Goal: Information Seeking & Learning: Learn about a topic

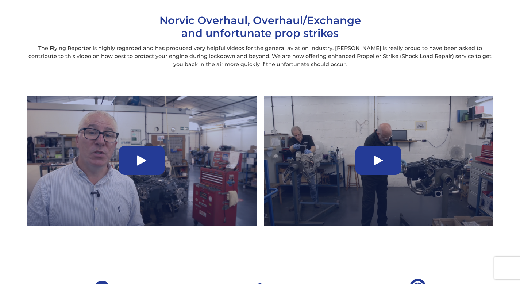
scroll to position [499, 0]
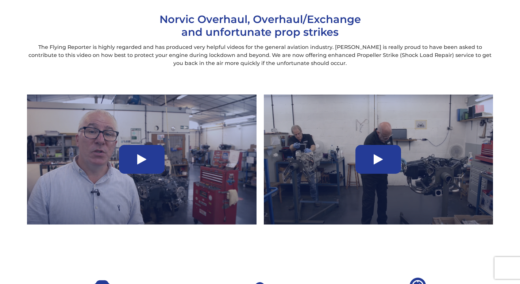
click at [142, 158] on icon at bounding box center [141, 160] width 9 height 12
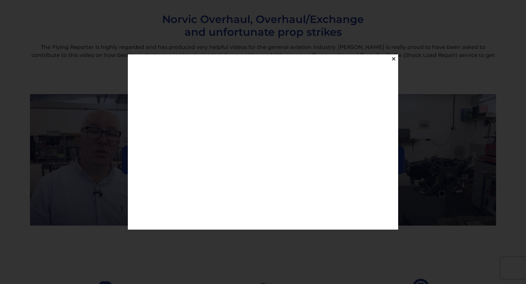
click at [389, 59] on button "✕" at bounding box center [393, 58] width 9 height 9
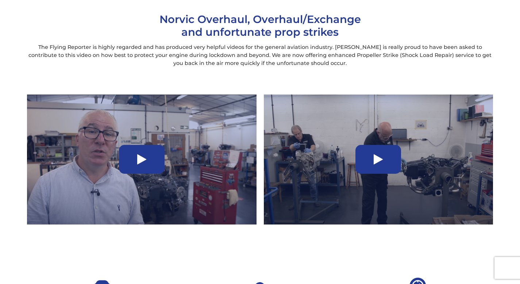
click at [379, 162] on icon at bounding box center [378, 160] width 9 height 12
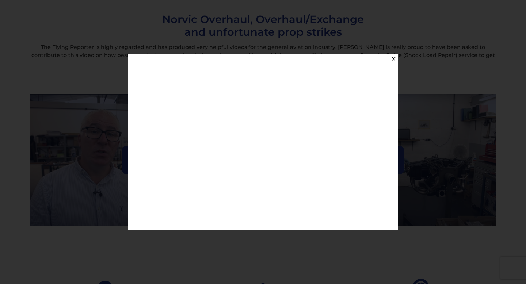
click at [393, 58] on button "✕" at bounding box center [393, 58] width 9 height 9
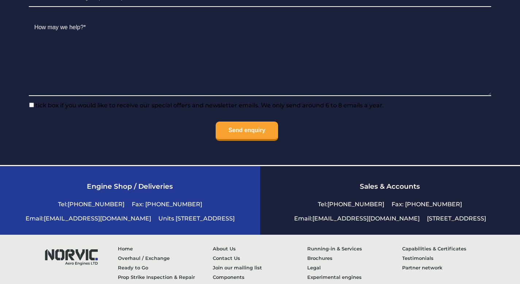
scroll to position [1700, 0]
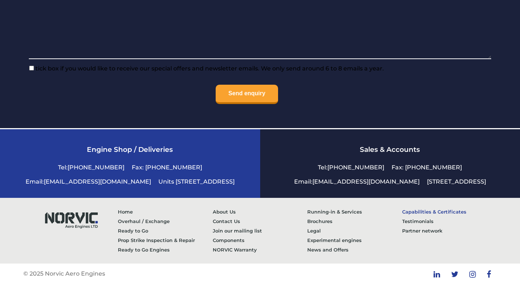
click at [441, 212] on link "Capabilities & Certificates" at bounding box center [449, 211] width 95 height 9
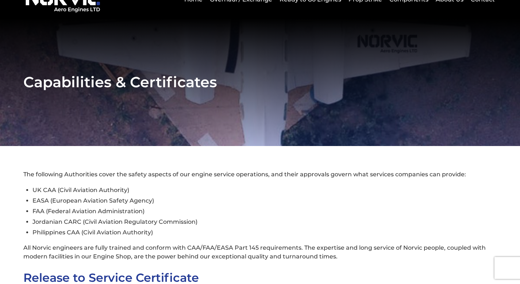
scroll to position [74, 0]
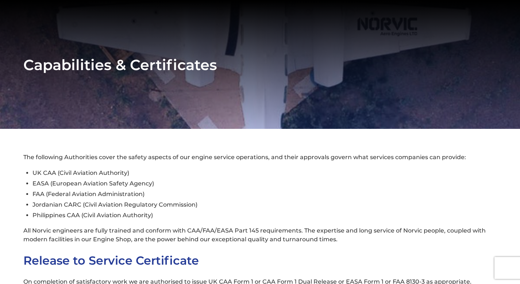
click at [54, 172] on li "UK CAA (Civil Aviation Authority)" at bounding box center [264, 173] width 464 height 11
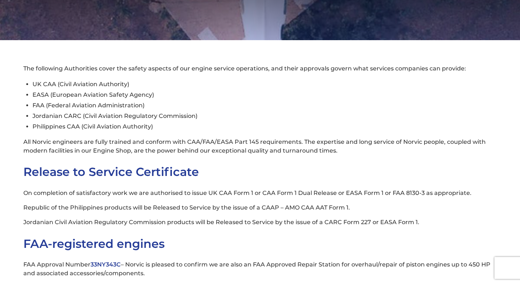
scroll to position [131, 0]
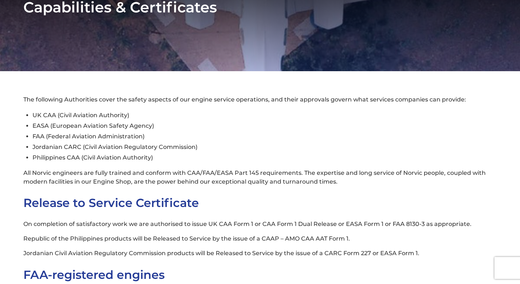
click at [68, 150] on li "Jordanian CARC (Civil Aviation Regulatory Commission)" at bounding box center [264, 147] width 464 height 11
click at [99, 126] on li "EASA (European Aviation Safety Agency)" at bounding box center [264, 125] width 464 height 11
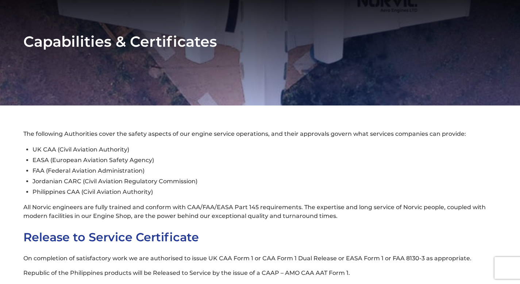
scroll to position [105, 0]
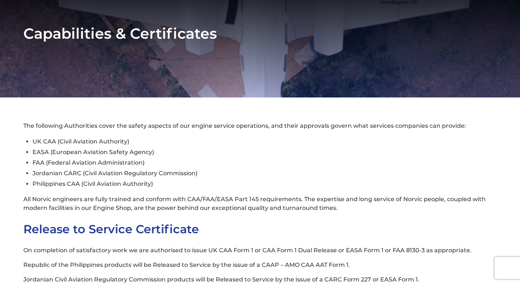
click at [519, 60] on section "Capabilities & Certificates" at bounding box center [260, 34] width 520 height 128
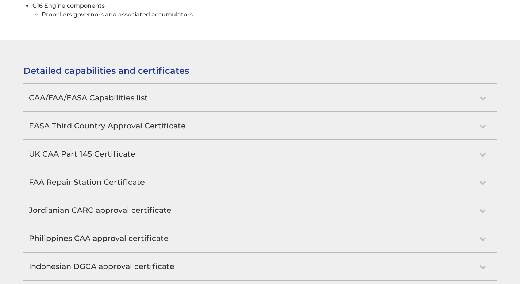
scroll to position [672, 0]
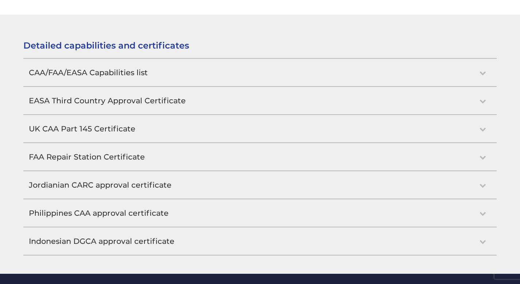
click at [480, 158] on h2 "FAA Repair Station Certificate" at bounding box center [260, 156] width 474 height 27
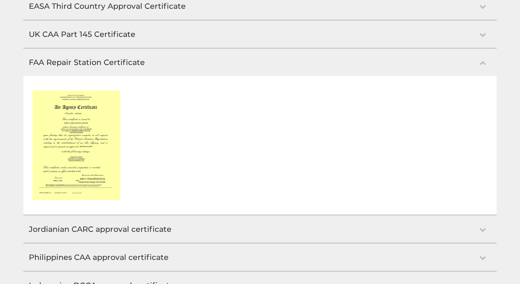
scroll to position [768, 0]
click at [479, 34] on h2 "UK CAA Part 145 Certificate" at bounding box center [260, 33] width 474 height 27
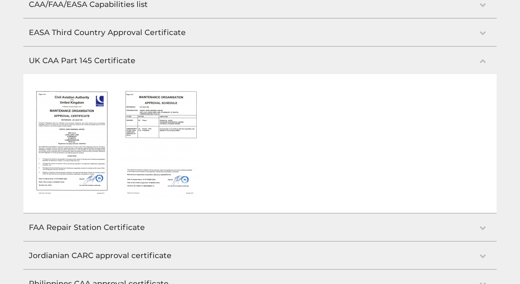
scroll to position [740, 0]
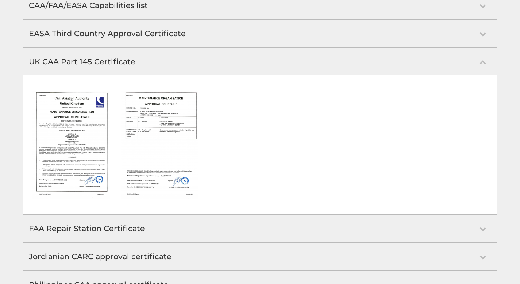
click at [89, 118] on img at bounding box center [70, 145] width 77 height 110
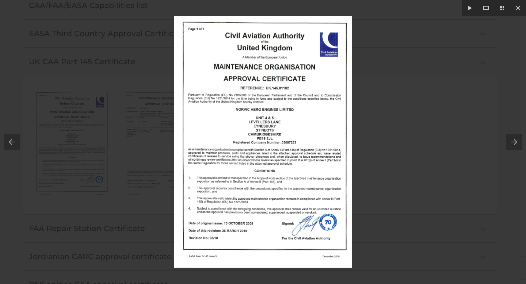
click at [513, 143] on button at bounding box center [516, 142] width 20 height 37
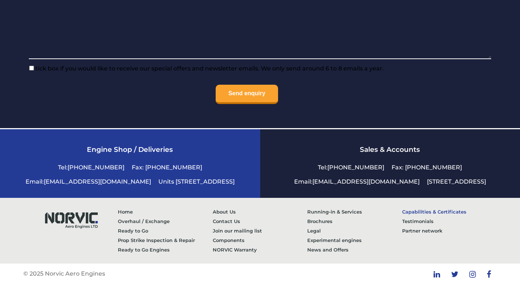
click at [409, 210] on link "Capabilities & Certificates" at bounding box center [449, 211] width 95 height 9
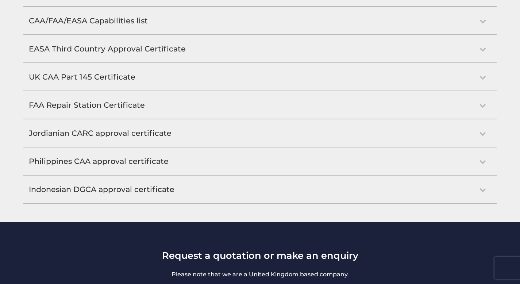
scroll to position [723, 0]
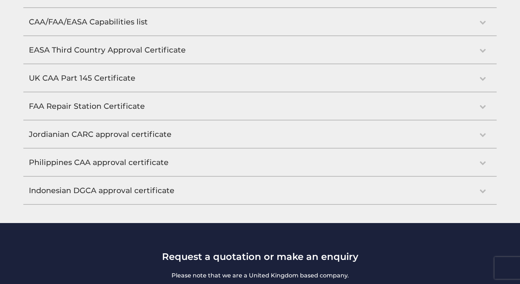
click at [88, 53] on h2 "EASA Third Country Approval Certificate" at bounding box center [260, 49] width 474 height 27
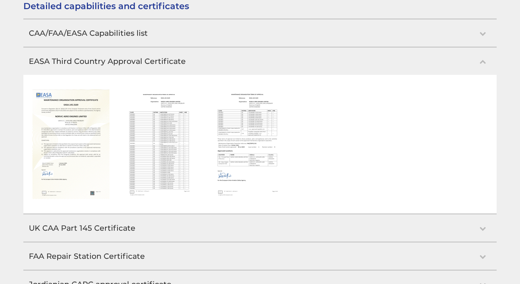
scroll to position [712, 0]
click at [144, 145] on img at bounding box center [158, 145] width 77 height 110
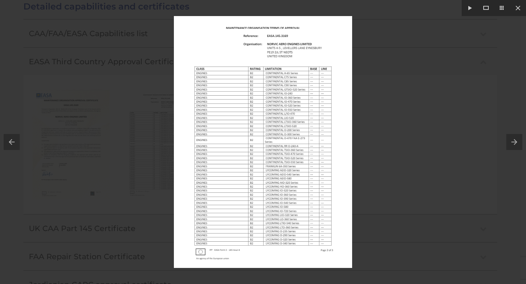
click at [511, 139] on button at bounding box center [516, 142] width 20 height 37
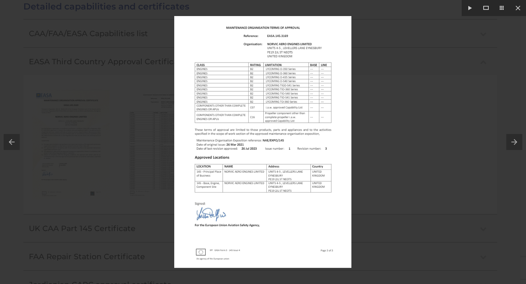
click at [511, 139] on button at bounding box center [516, 142] width 20 height 37
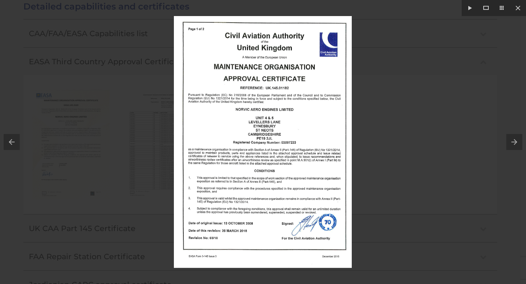
click at [12, 143] on button at bounding box center [10, 142] width 20 height 37
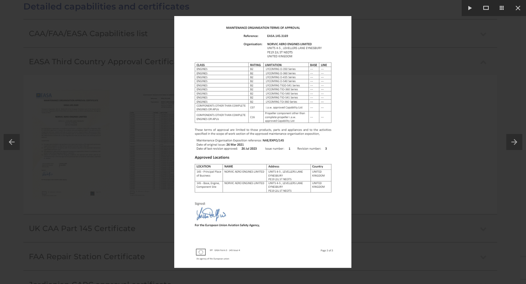
click at [12, 143] on button at bounding box center [10, 142] width 20 height 37
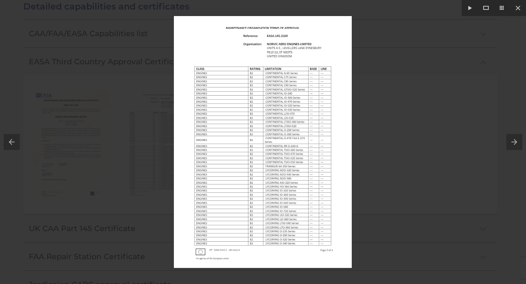
click at [12, 143] on button at bounding box center [10, 142] width 20 height 37
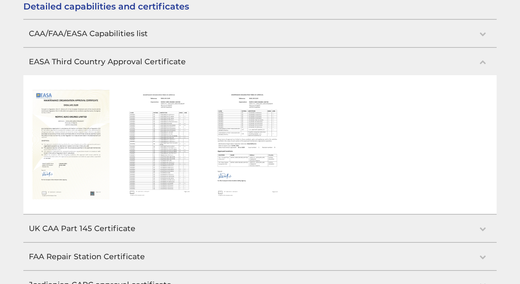
click at [99, 38] on h2 "CAA/FAA/EASA Capabilities list" at bounding box center [260, 33] width 474 height 27
